Goal: Information Seeking & Learning: Understand process/instructions

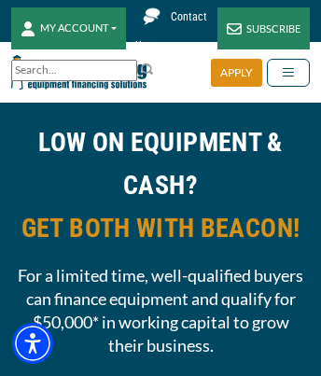
scroll to position [10552, 0]
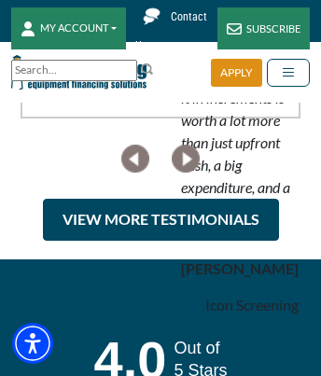
click at [135, 172] on img "previous" at bounding box center [135, 158] width 28 height 28
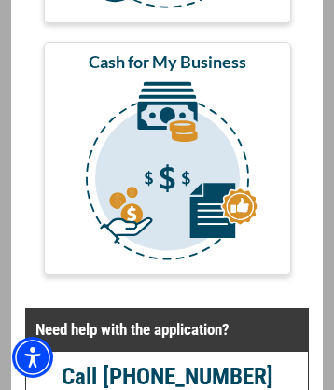
scroll to position [1394, 0]
